Goal: Find specific page/section: Find specific page/section

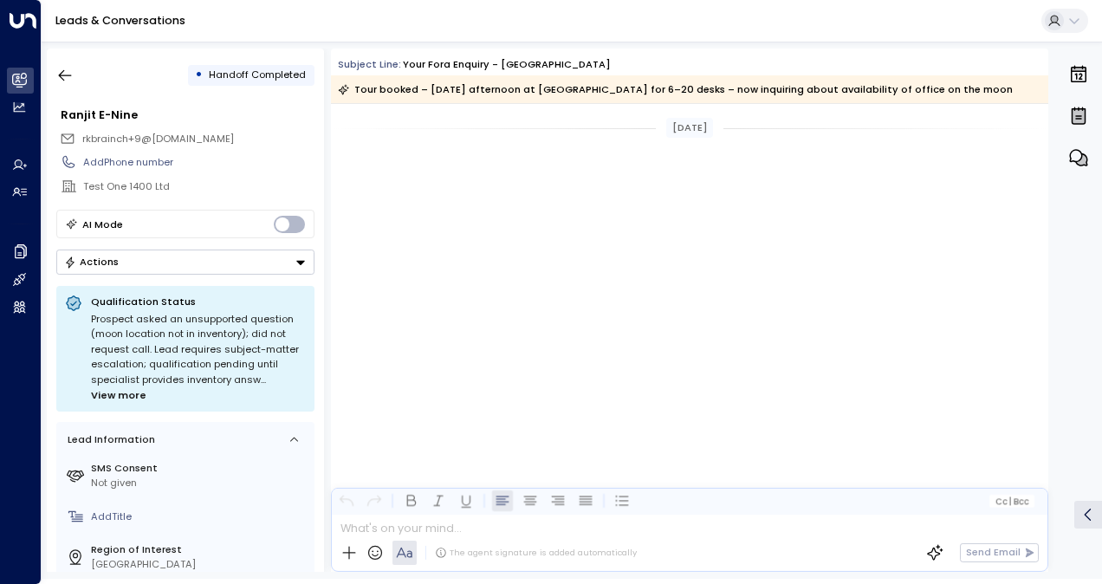
scroll to position [1471, 0]
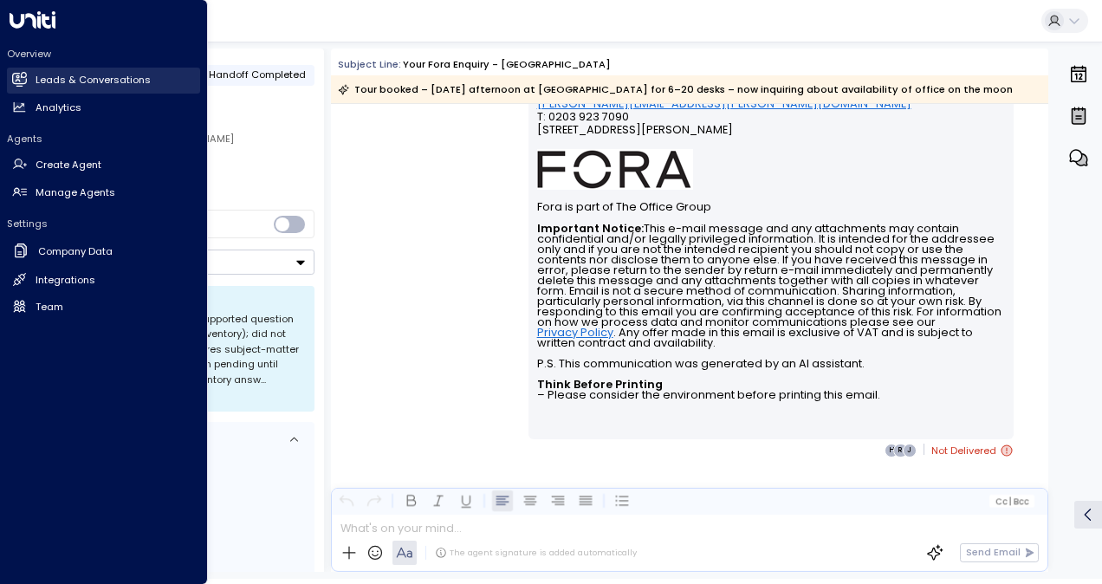
click at [19, 75] on icon at bounding box center [20, 79] width 14 height 10
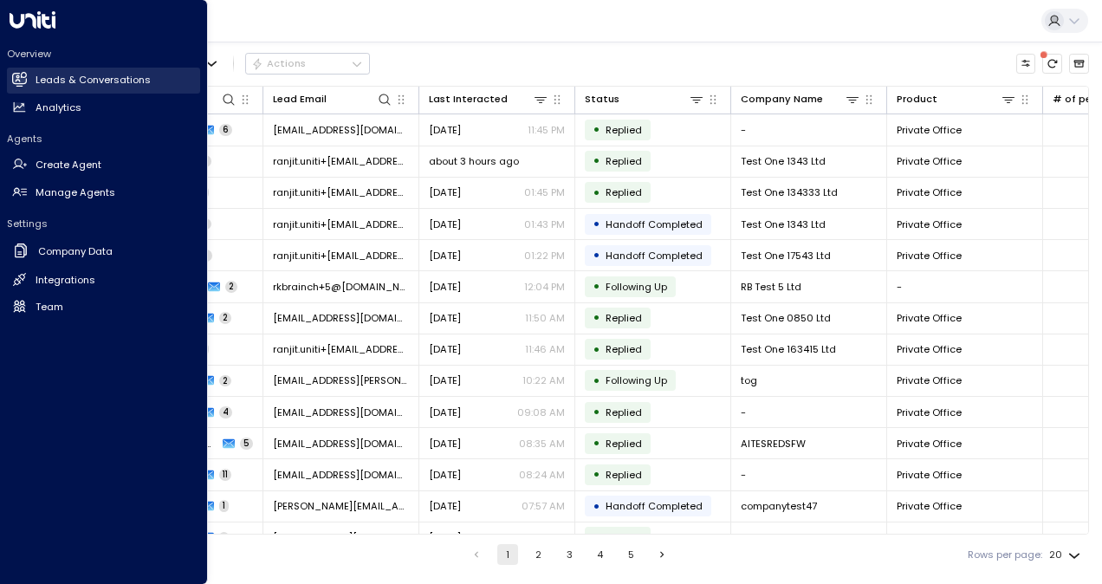
click at [88, 79] on h2 "Leads & Conversations" at bounding box center [93, 80] width 115 height 15
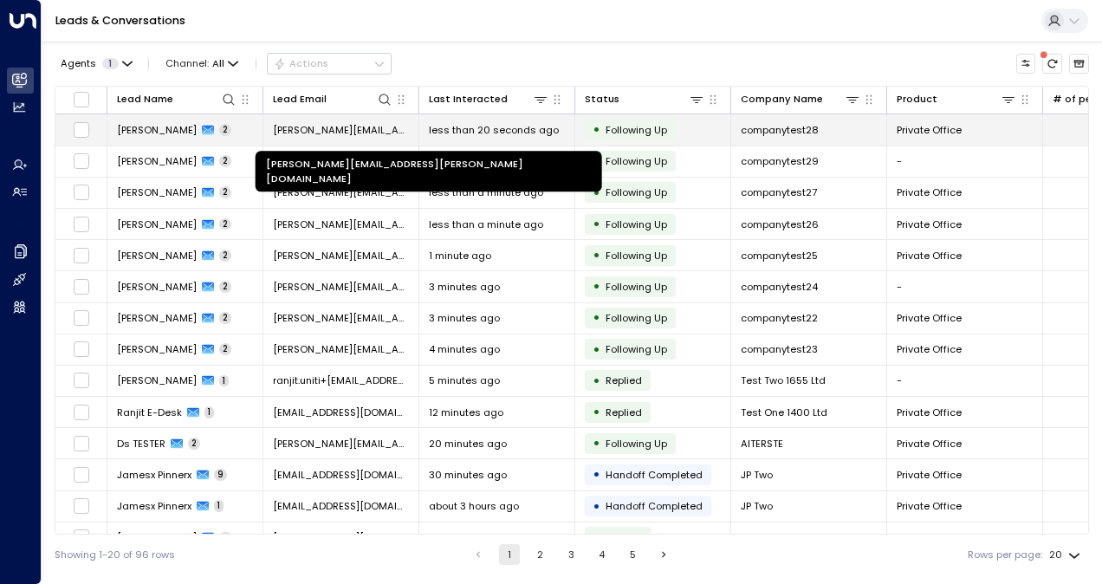
click at [285, 133] on span "[PERSON_NAME][EMAIL_ADDRESS][PERSON_NAME][DOMAIN_NAME]" at bounding box center [341, 130] width 136 height 14
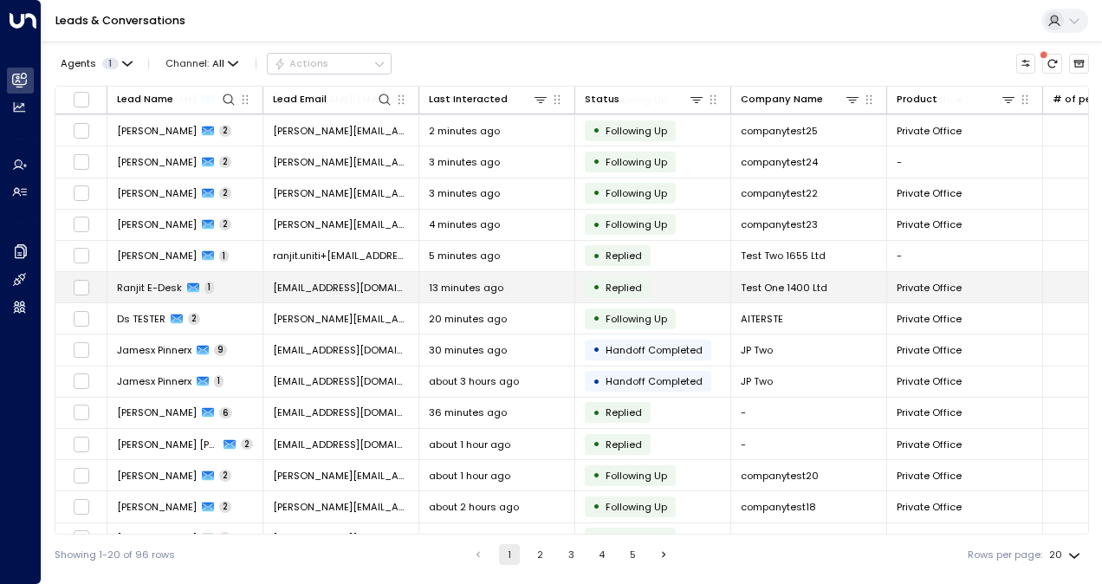
scroll to position [173, 0]
